Goal: Task Accomplishment & Management: Manage account settings

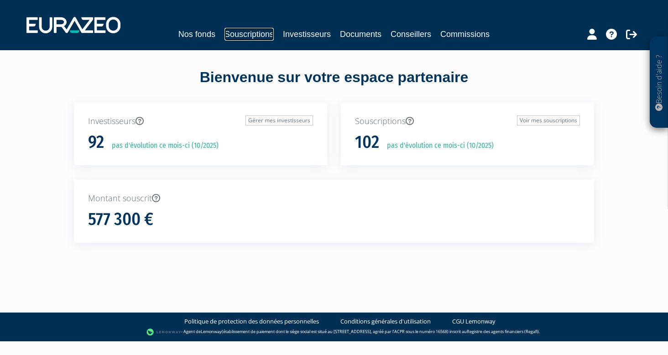
click at [256, 29] on link "Souscriptions" at bounding box center [248, 34] width 49 height 13
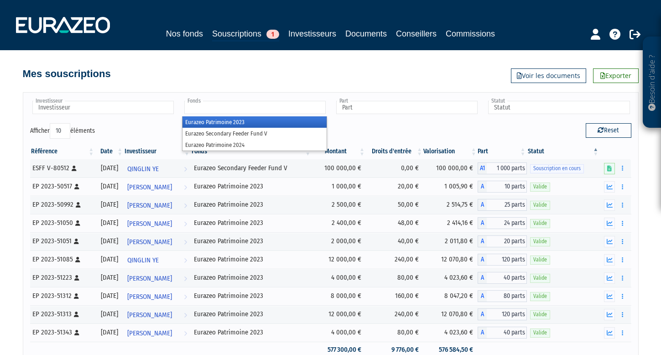
click at [231, 109] on input "text" at bounding box center [254, 107] width 141 height 13
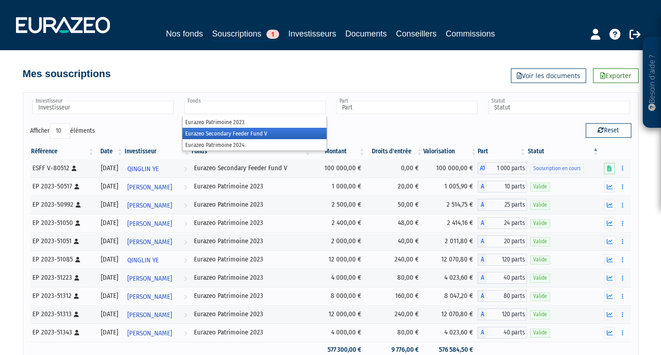
click at [245, 133] on li "Eurazeo Secondary Feeder Fund V" at bounding box center [254, 133] width 144 height 11
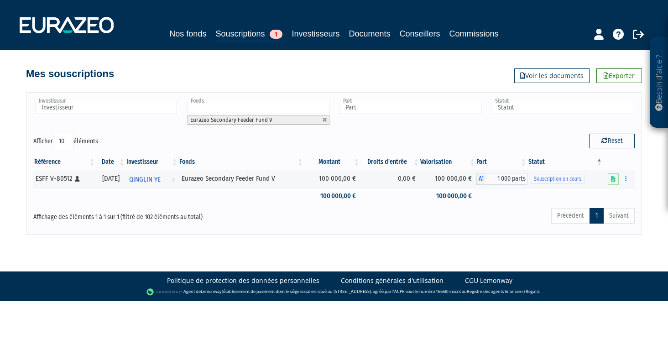
click at [272, 119] on li "Eurazeo Secondary Feeder Fund V" at bounding box center [257, 120] width 141 height 10
click at [609, 180] on link at bounding box center [613, 178] width 11 height 11
click at [618, 32] on icon at bounding box center [618, 34] width 11 height 11
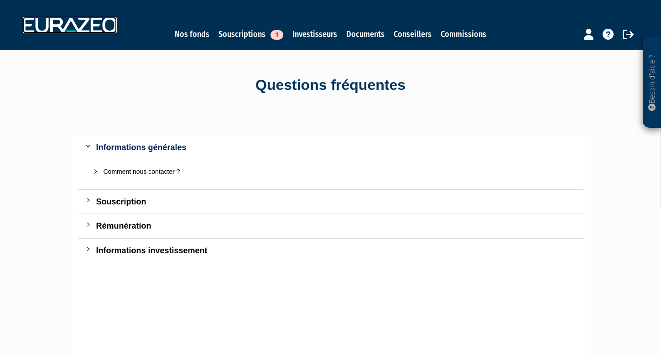
click at [73, 30] on img at bounding box center [70, 25] width 94 height 16
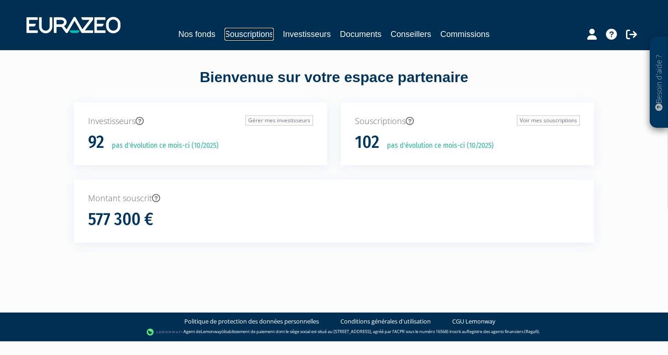
click at [244, 36] on link "Souscriptions" at bounding box center [248, 34] width 49 height 13
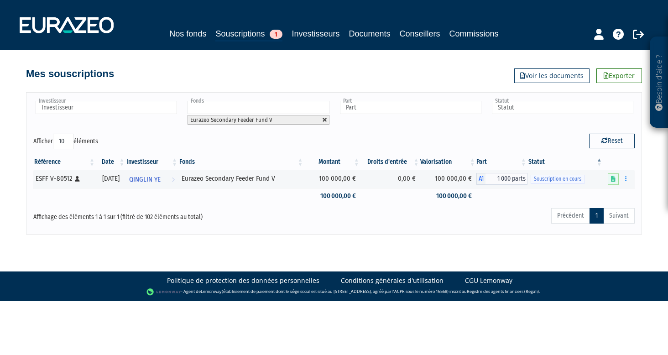
click at [326, 117] on link at bounding box center [324, 119] width 5 height 5
type input "Fonds"
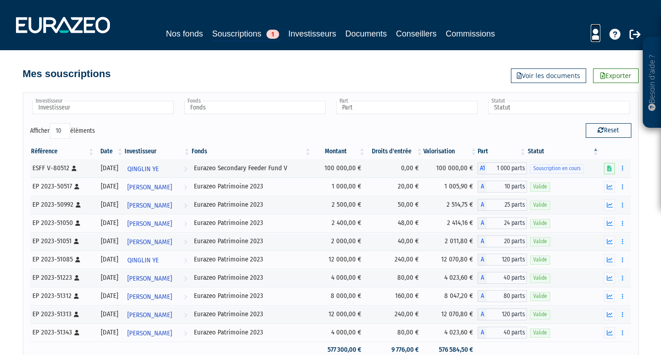
click at [591, 32] on icon at bounding box center [596, 34] width 10 height 11
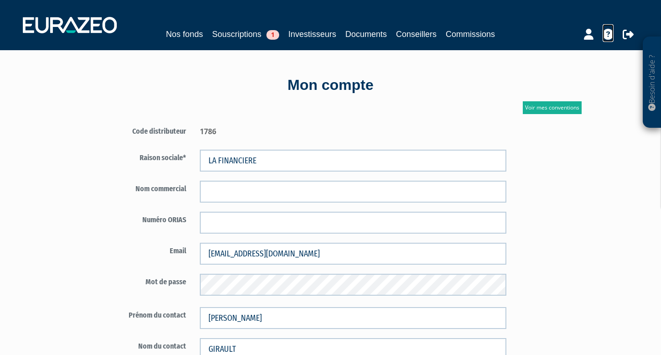
click at [608, 33] on icon at bounding box center [607, 34] width 11 height 11
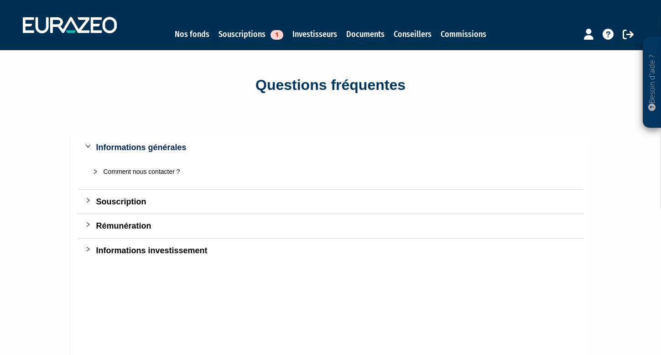
click at [654, 72] on p "Besoin d'aide ?" at bounding box center [652, 83] width 10 height 82
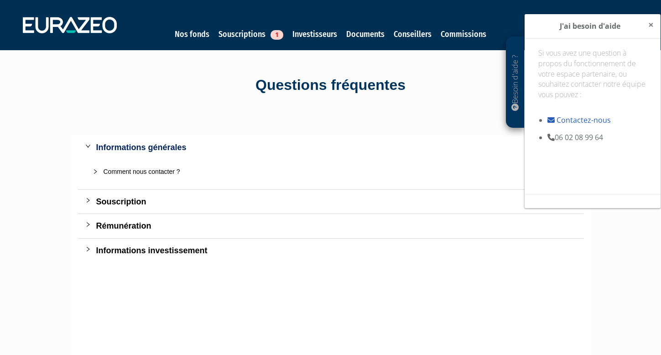
click at [649, 29] on span "×" at bounding box center [650, 24] width 5 height 13
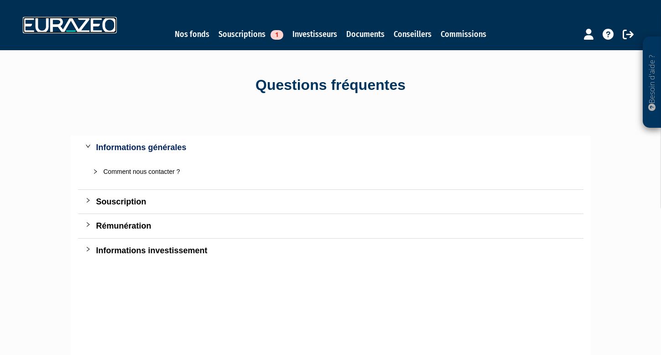
click at [94, 25] on img at bounding box center [70, 25] width 94 height 16
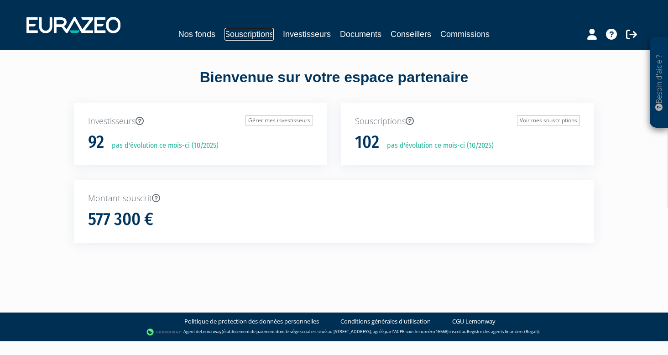
click at [243, 37] on link "Souscriptions" at bounding box center [248, 34] width 49 height 13
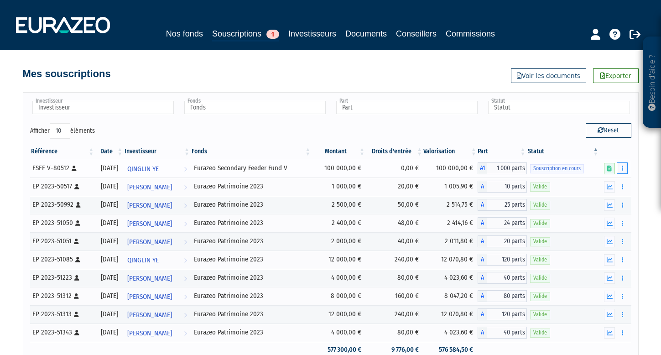
click at [625, 169] on button "button" at bounding box center [622, 167] width 11 height 11
click at [637, 171] on div "Référence Date Investisseur Fonds Montant Droits d'entrée Valorisation Part Sta…" at bounding box center [330, 250] width 615 height 219
click at [641, 175] on div "Besoin d'aide ? × J'ai besoin d'aide Si vous avez une question à propos du fonc…" at bounding box center [330, 194] width 661 height 388
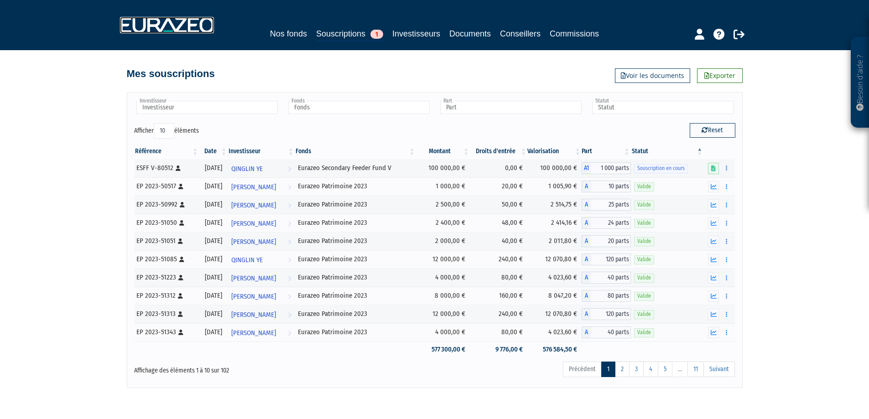
click at [159, 32] on img at bounding box center [167, 25] width 94 height 16
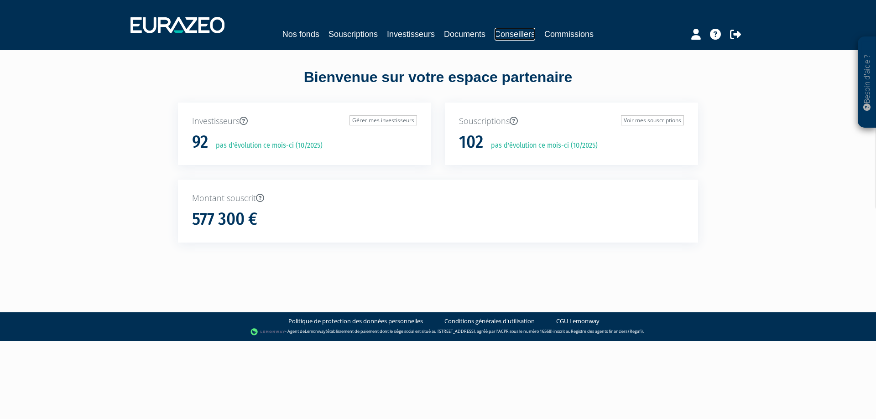
click at [521, 36] on link "Conseillers" at bounding box center [514, 34] width 41 height 13
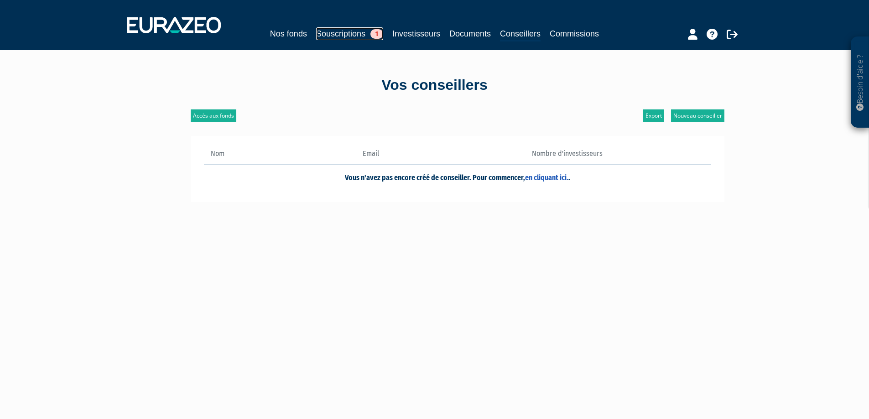
click at [337, 33] on link "Souscriptions 1" at bounding box center [349, 33] width 67 height 13
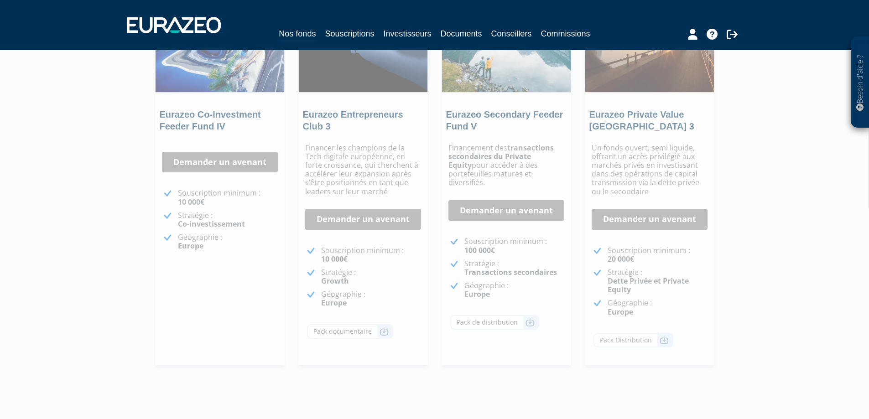
scroll to position [137, 0]
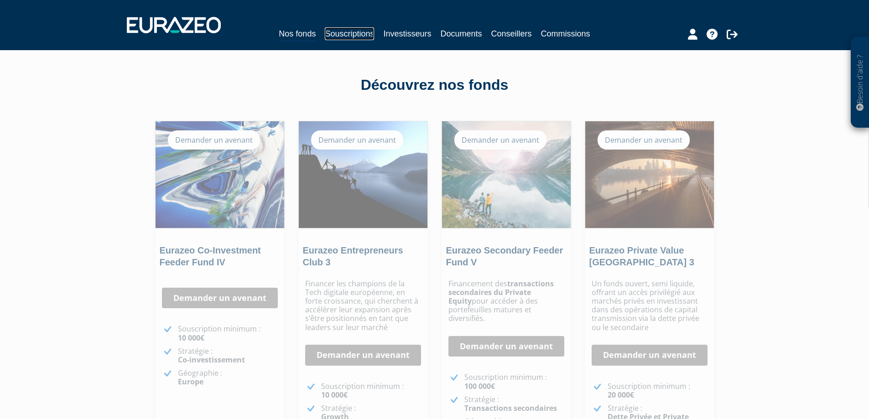
click at [336, 35] on link "Souscriptions" at bounding box center [349, 33] width 49 height 13
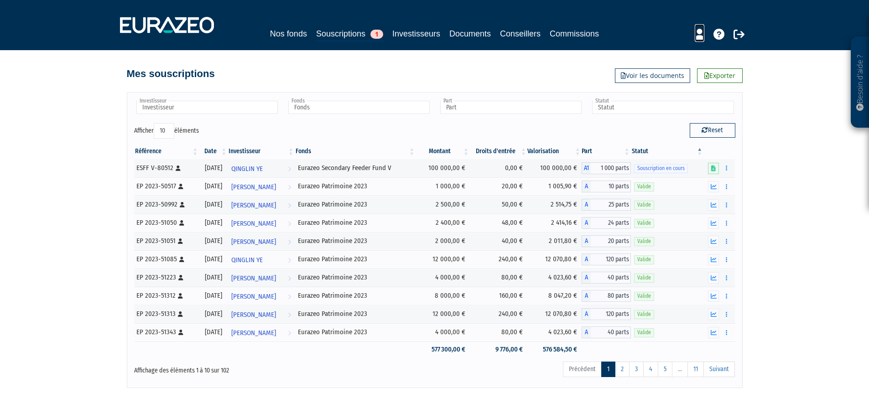
click at [701, 31] on icon at bounding box center [700, 34] width 10 height 11
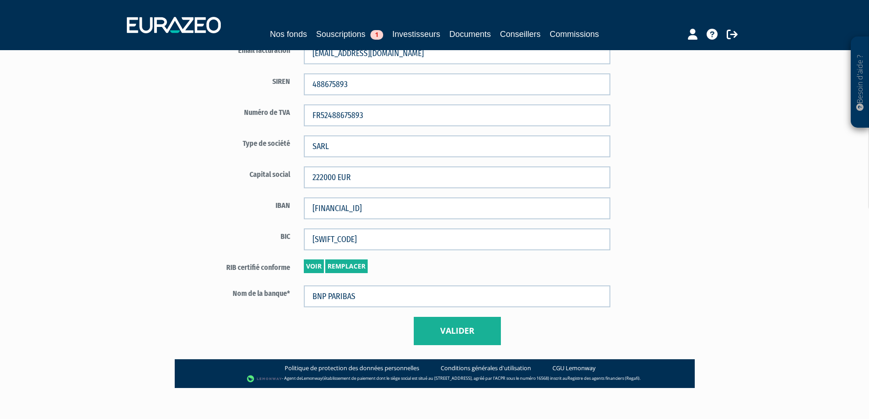
scroll to position [518, 0]
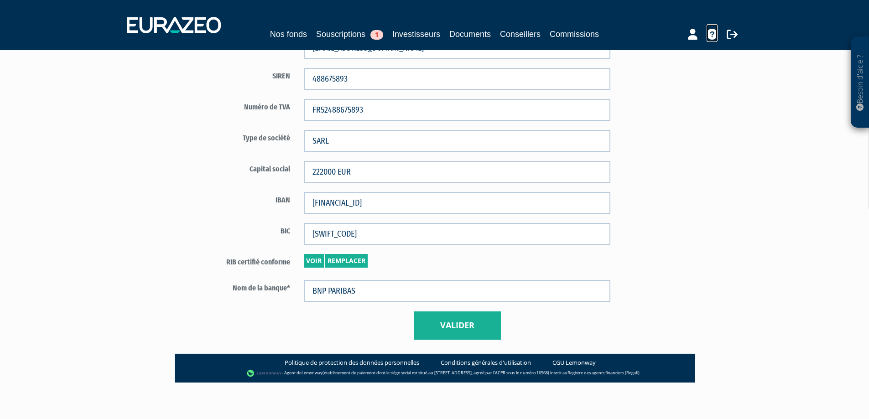
click at [716, 33] on icon at bounding box center [711, 34] width 11 height 11
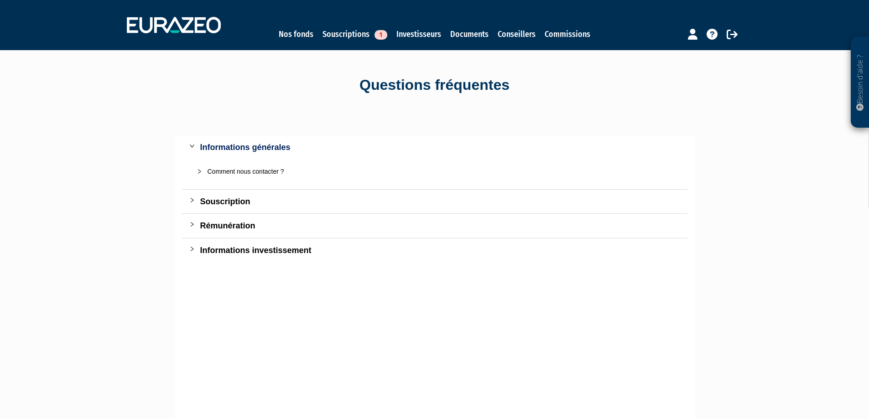
click at [214, 169] on div "Comment nous contacter ?" at bounding box center [440, 171] width 465 height 10
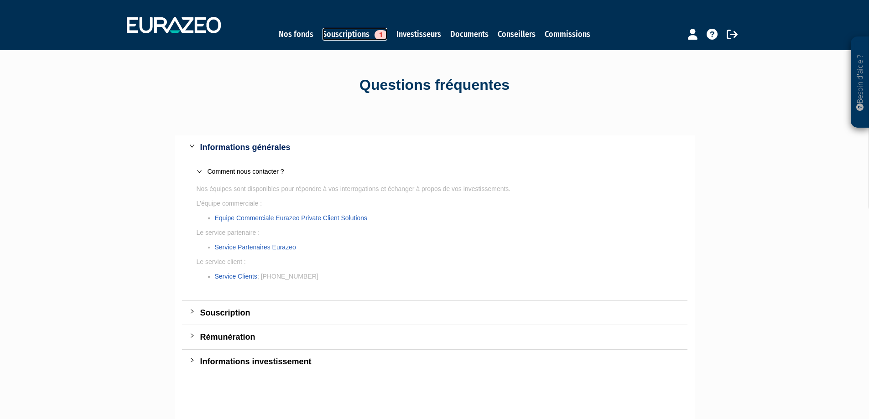
click at [351, 33] on link "Souscriptions 1" at bounding box center [354, 34] width 65 height 13
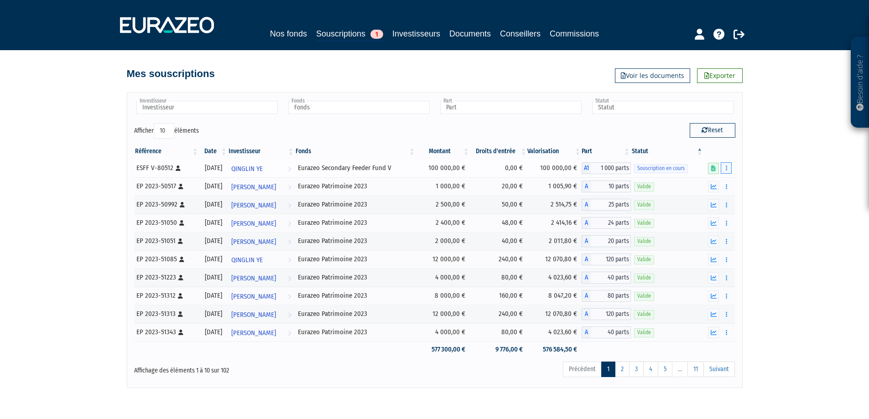
click at [724, 169] on button "button" at bounding box center [726, 167] width 11 height 11
click at [729, 166] on button "button" at bounding box center [726, 167] width 11 height 11
click at [665, 170] on span "Souscription en cours" at bounding box center [661, 168] width 54 height 9
click at [710, 168] on link at bounding box center [713, 168] width 11 height 11
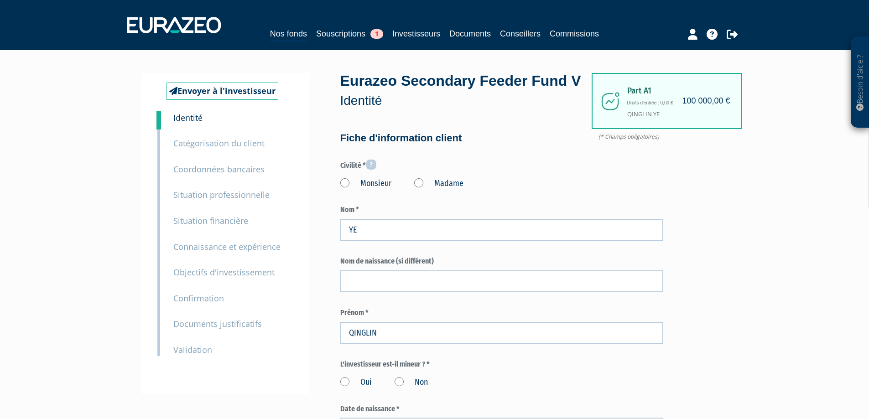
type input "6 41 97 15 48"
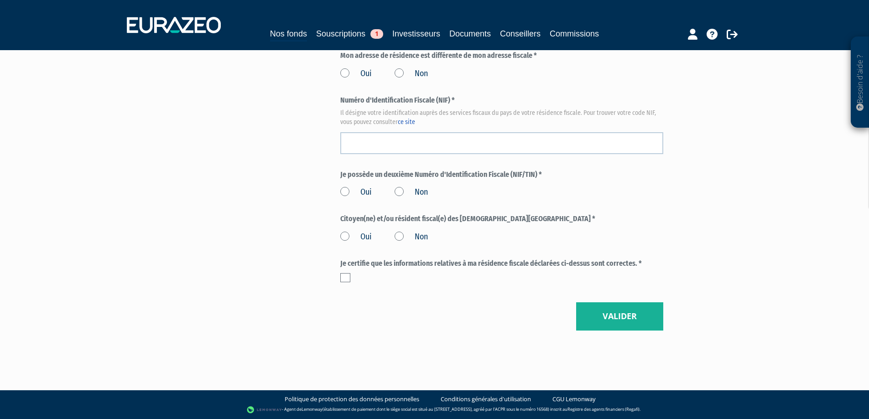
scroll to position [813, 0]
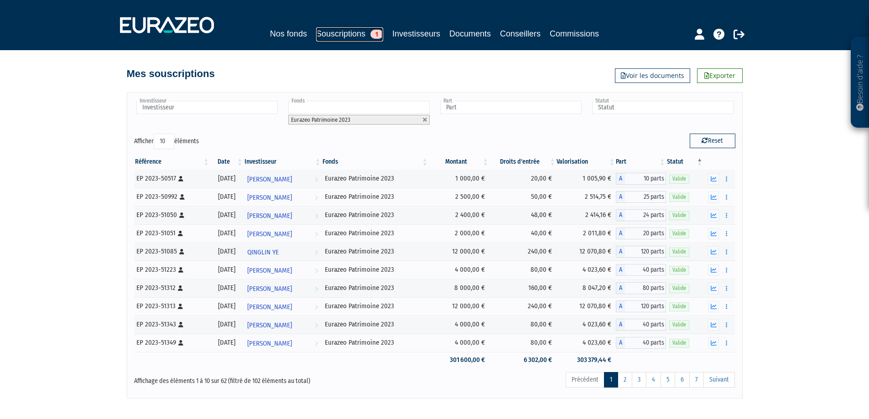
click at [332, 35] on link "Souscriptions 1" at bounding box center [349, 34] width 67 height 14
click at [426, 119] on link at bounding box center [424, 119] width 5 height 5
type input "Fonds"
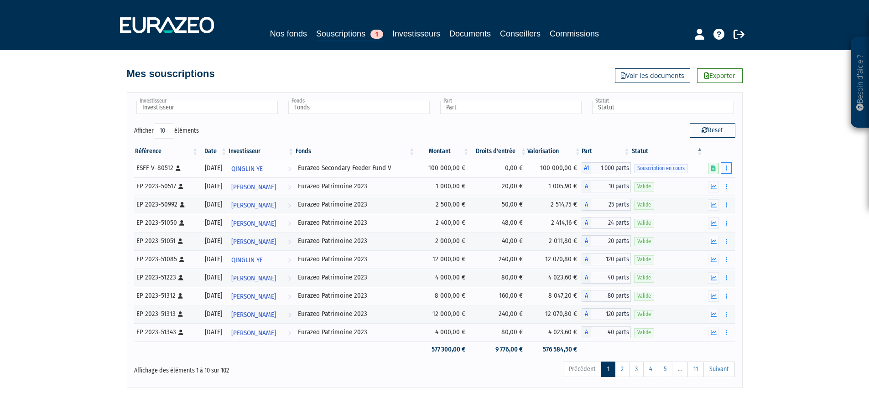
click at [726, 168] on icon "button" at bounding box center [726, 168] width 1 height 6
click at [727, 170] on icon "button" at bounding box center [726, 168] width 1 height 6
click at [711, 214] on link "Supprimer" at bounding box center [699, 219] width 59 height 15
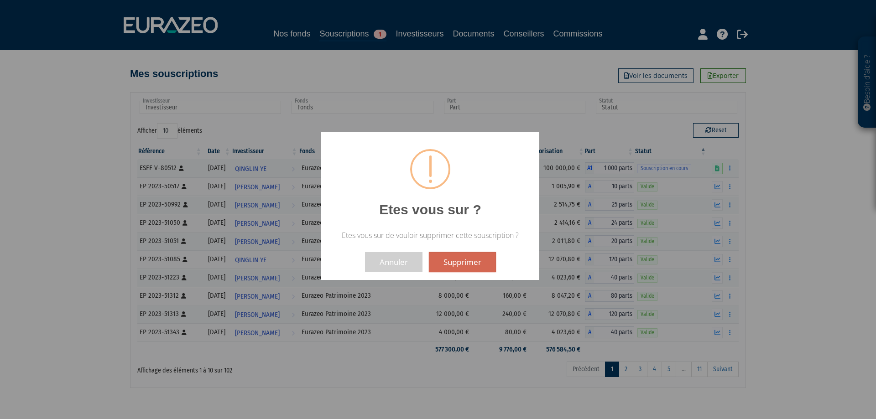
click at [456, 259] on button "Supprimer" at bounding box center [462, 262] width 67 height 20
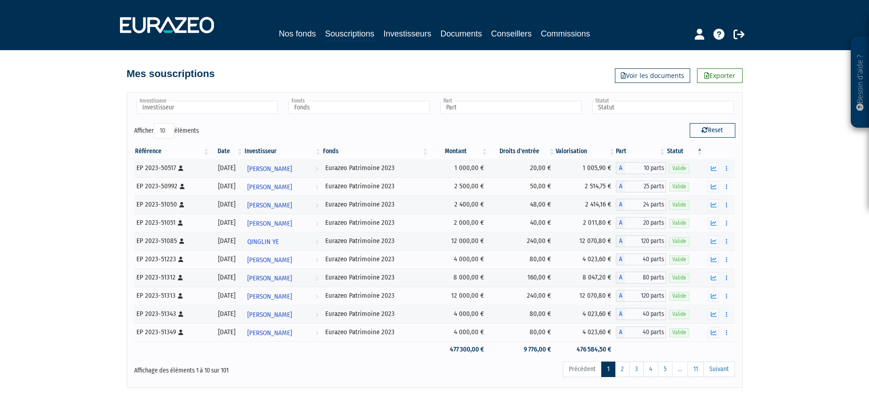
click at [350, 118] on div "Investisseur [PERSON_NAME] [PERSON_NAME] [PERSON_NAME] [PERSON_NAME] [PERSON_NA…" at bounding box center [434, 111] width 615 height 24
click at [348, 110] on input "text" at bounding box center [358, 107] width 141 height 13
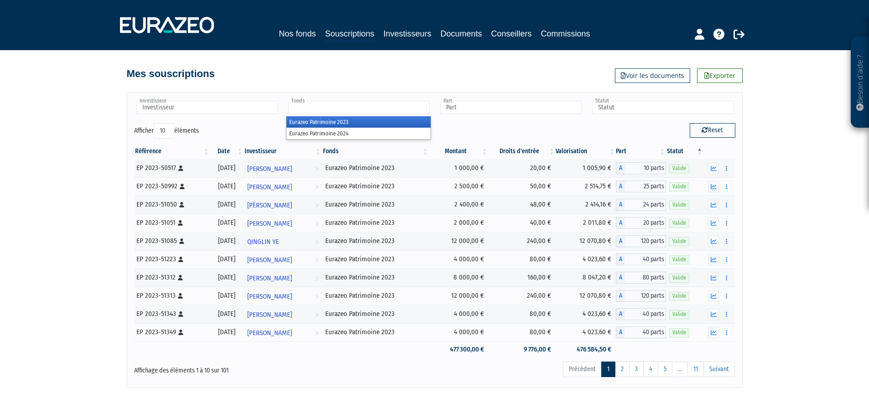
click at [344, 120] on li "Eurazeo Patrimoine 2023" at bounding box center [358, 121] width 144 height 11
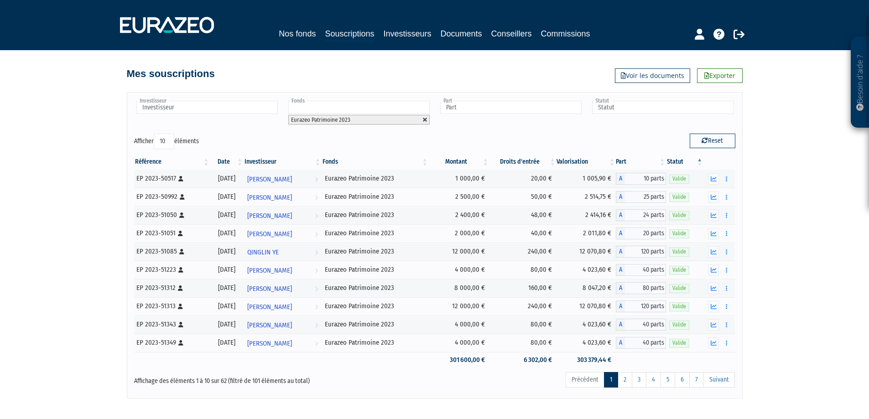
click at [423, 120] on link at bounding box center [424, 119] width 5 height 5
